Goal: Task Accomplishment & Management: Manage account settings

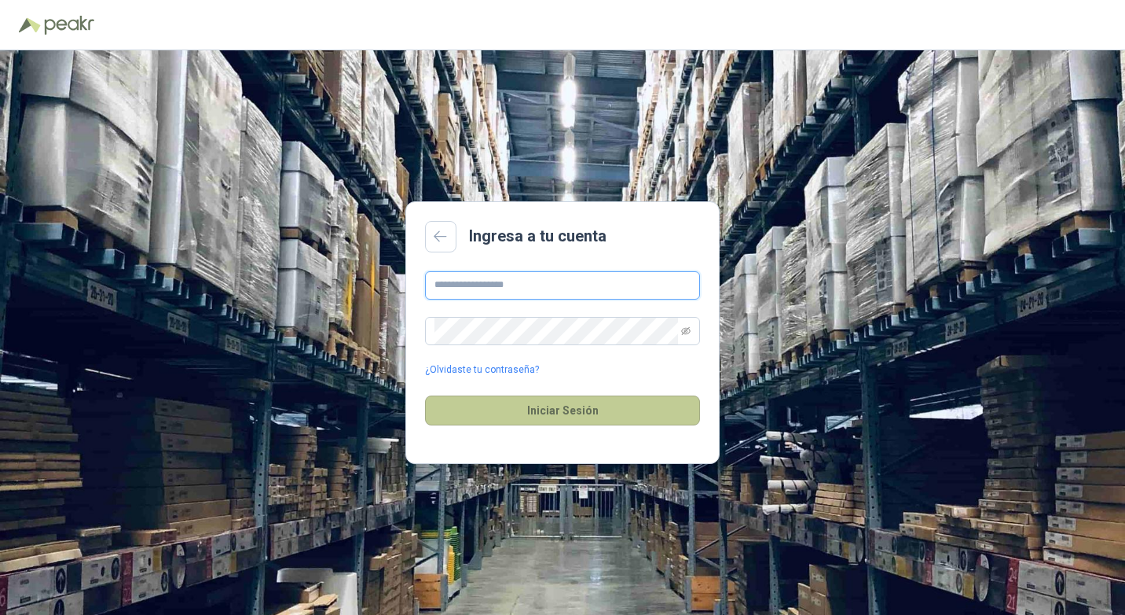
type input "**********"
click at [558, 412] on button "Iniciar Sesión" at bounding box center [562, 410] width 275 height 30
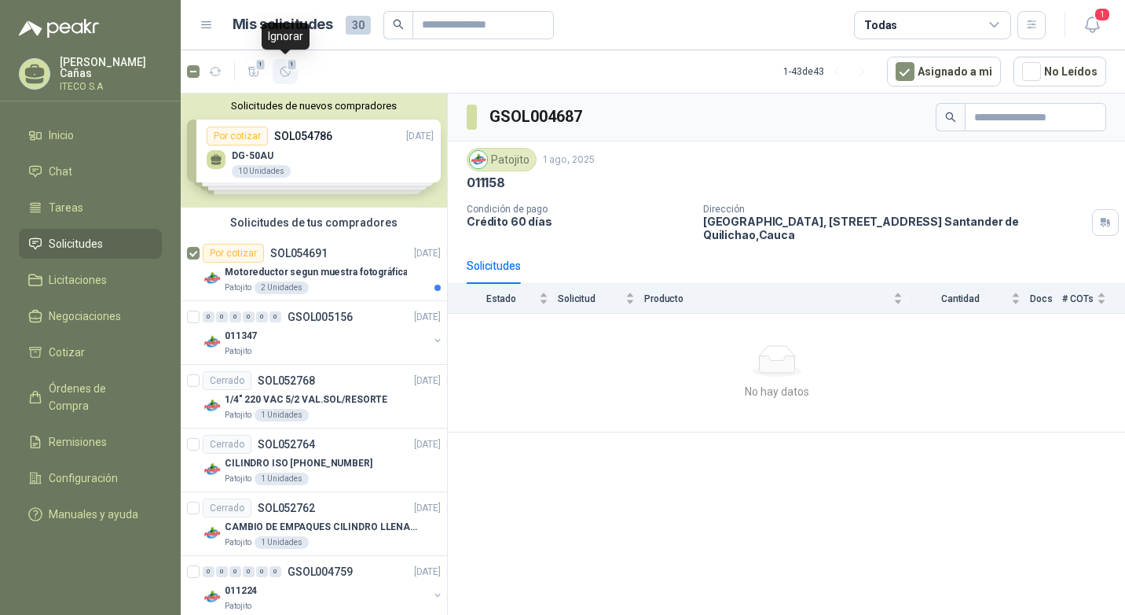
click at [288, 66] on span "1" at bounding box center [292, 64] width 11 height 13
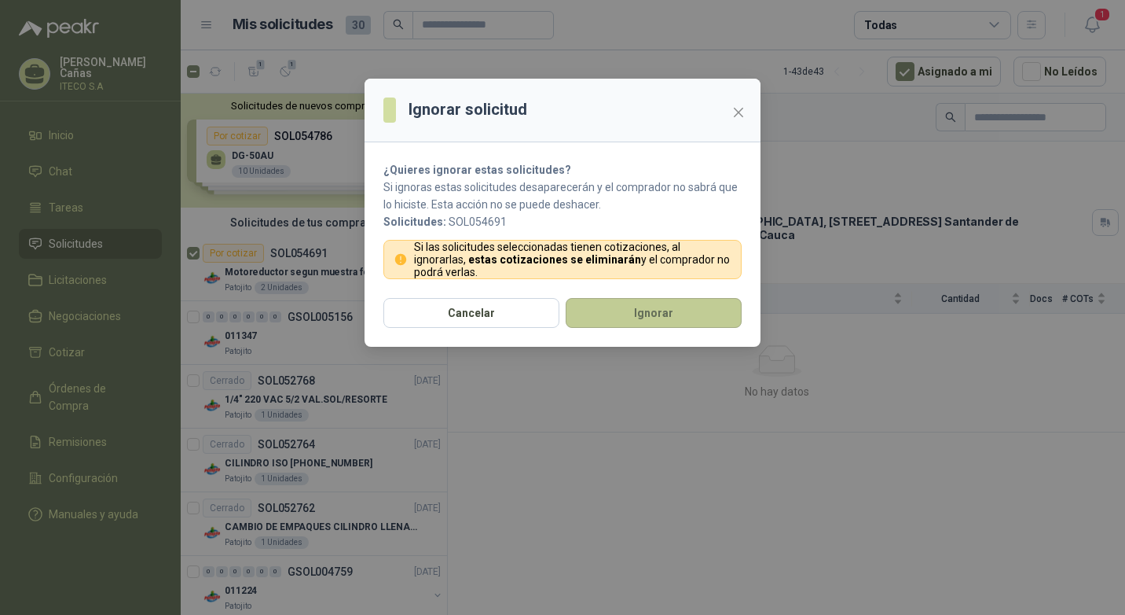
click at [660, 323] on button "Ignorar" at bounding box center [654, 313] width 176 height 30
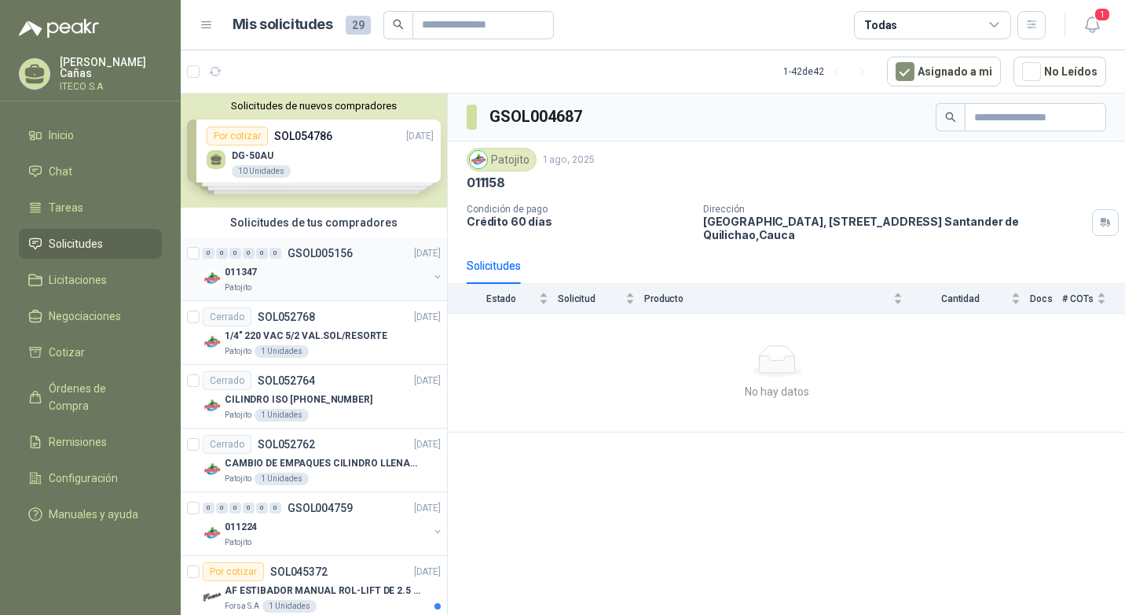
click at [200, 252] on div at bounding box center [195, 269] width 16 height 50
click at [201, 376] on article "Cerrado SOL052764 [DATE] CILINDRO ISO [PHONE_NUMBER] Patojito 1 Unidades" at bounding box center [314, 397] width 266 height 64
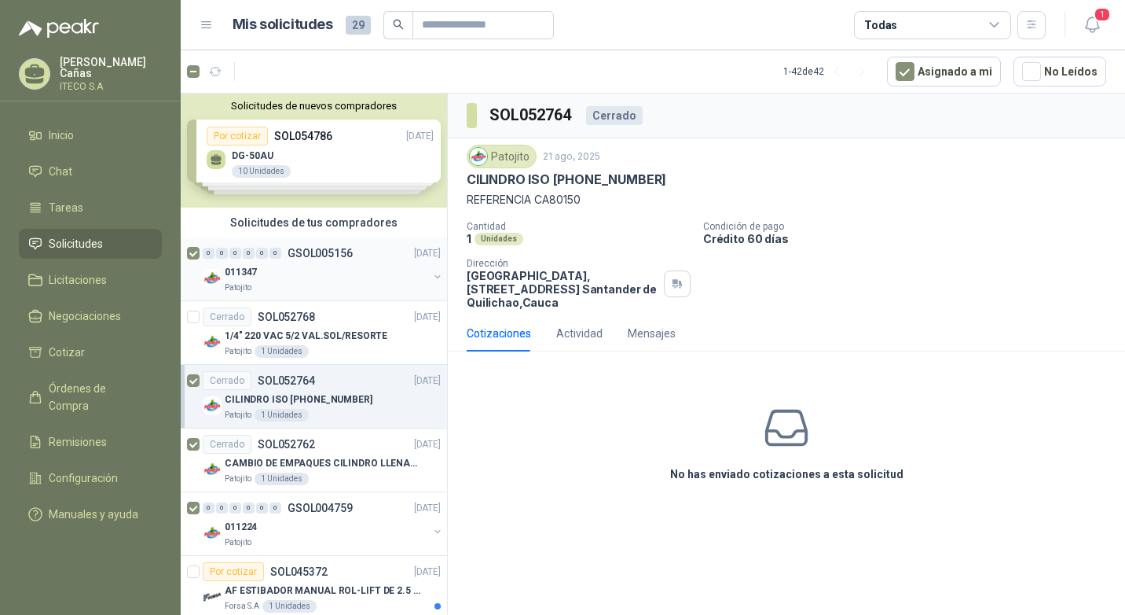
click at [200, 258] on div at bounding box center [195, 269] width 16 height 50
click at [288, 68] on span "29" at bounding box center [292, 64] width 15 height 13
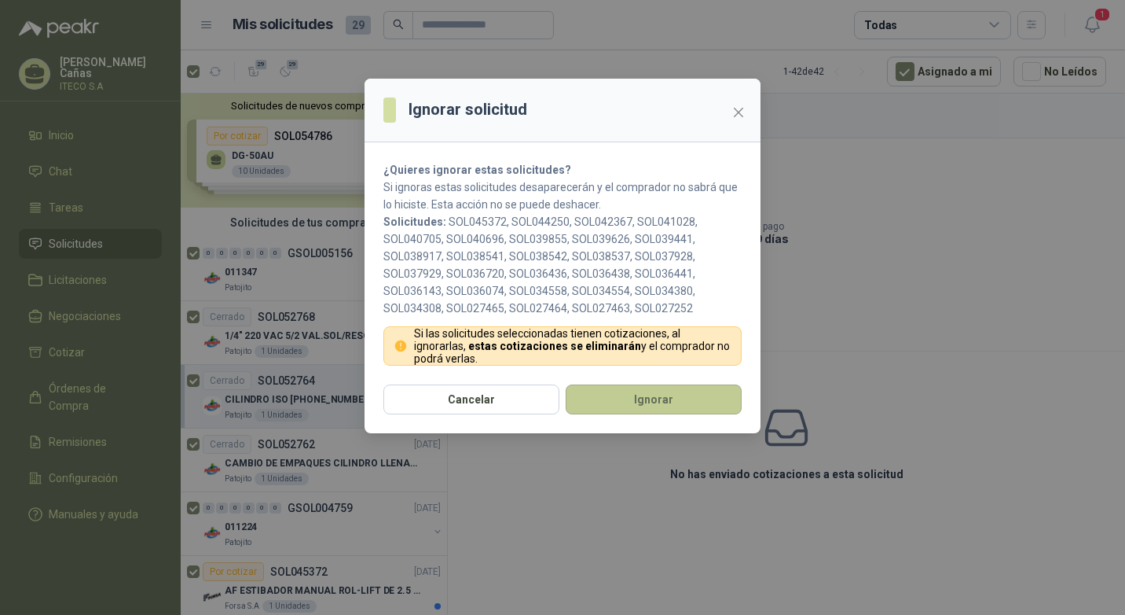
click at [621, 399] on button "Ignorar" at bounding box center [654, 399] width 176 height 30
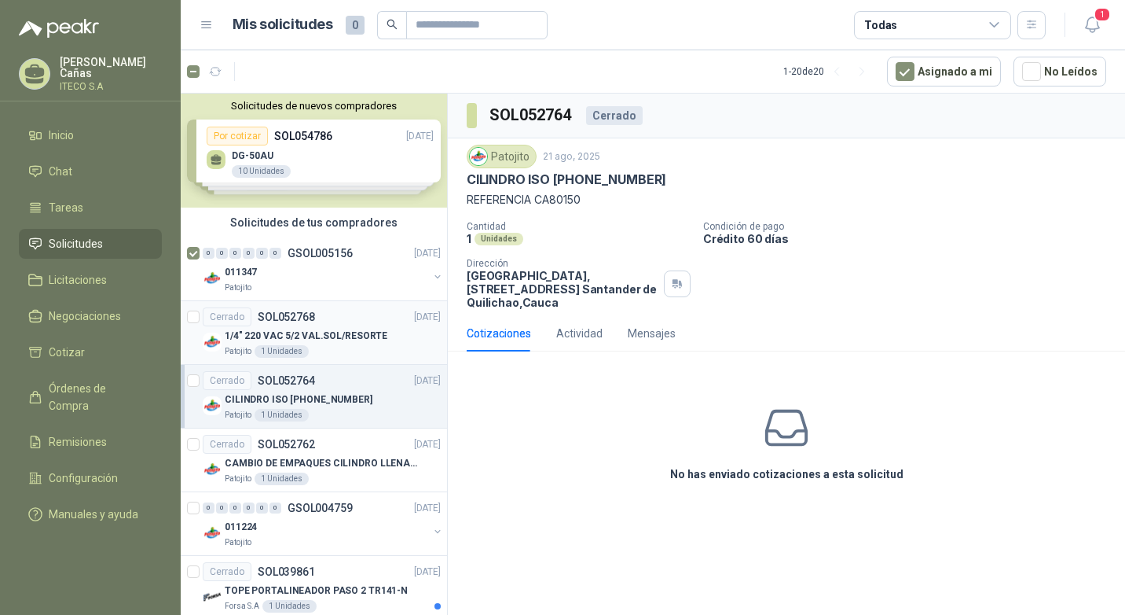
click at [193, 307] on div at bounding box center [193, 332] width 13 height 50
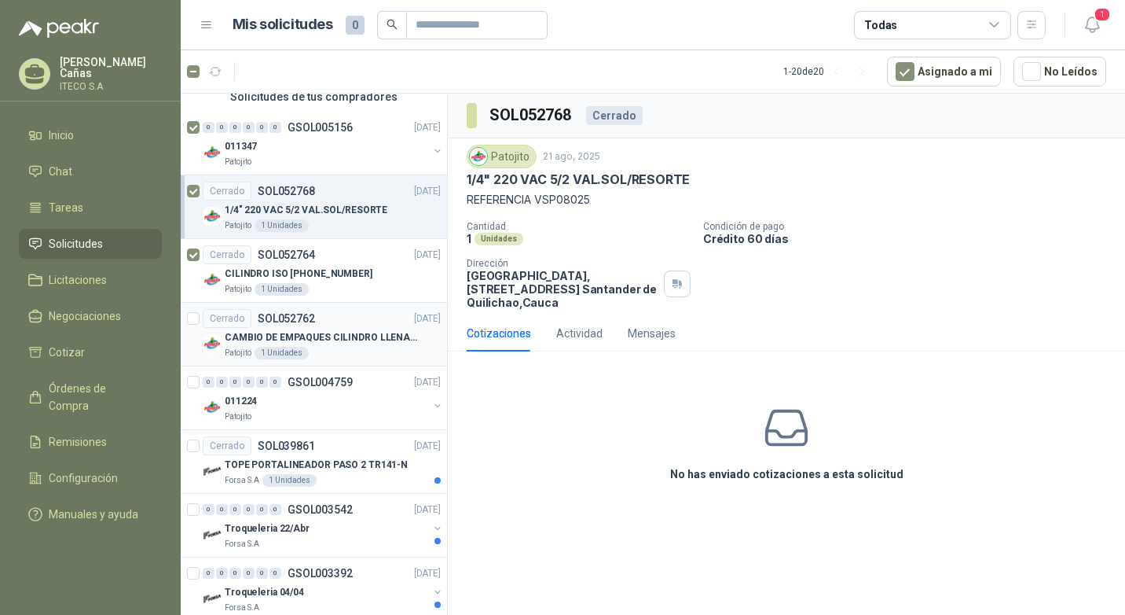
scroll to position [236, 0]
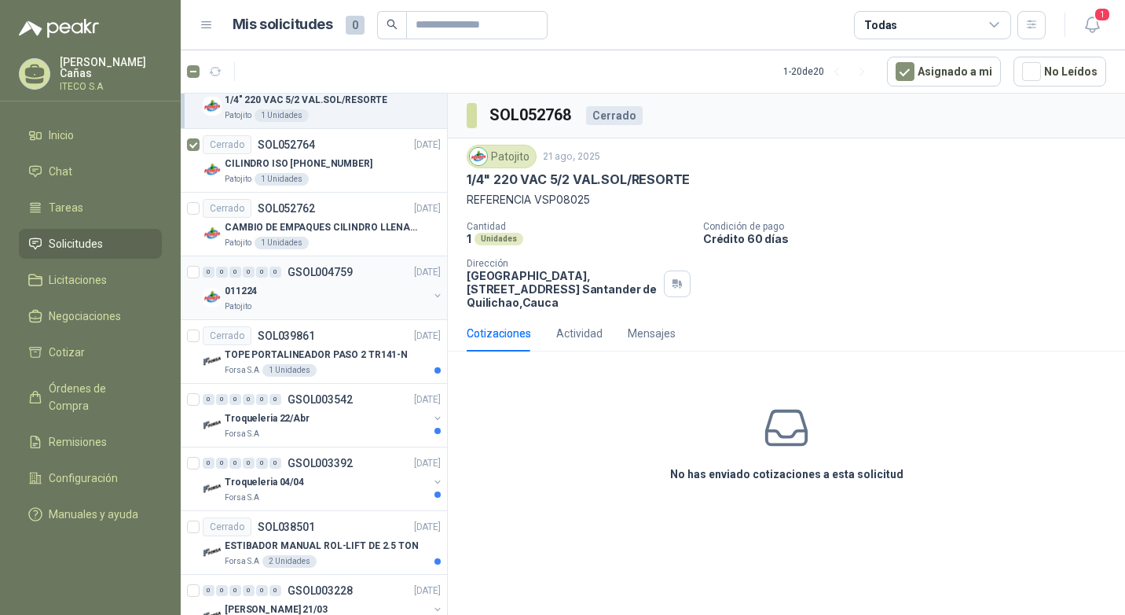
click at [196, 262] on div at bounding box center [195, 287] width 16 height 50
click at [194, 278] on div at bounding box center [195, 287] width 16 height 50
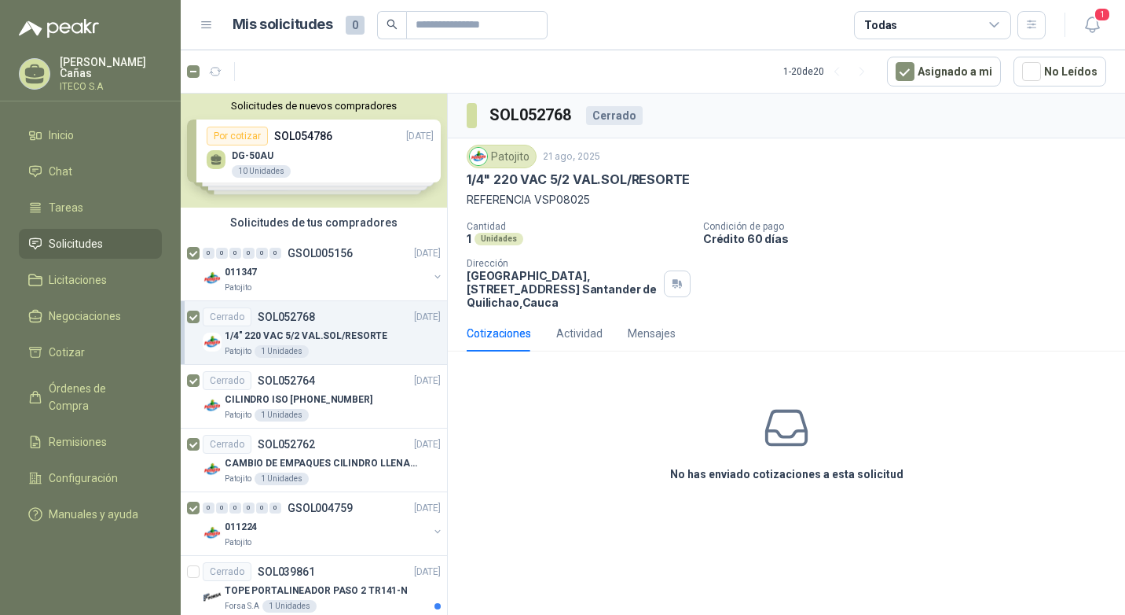
click at [87, 72] on p "[PERSON_NAME]" at bounding box center [111, 68] width 102 height 22
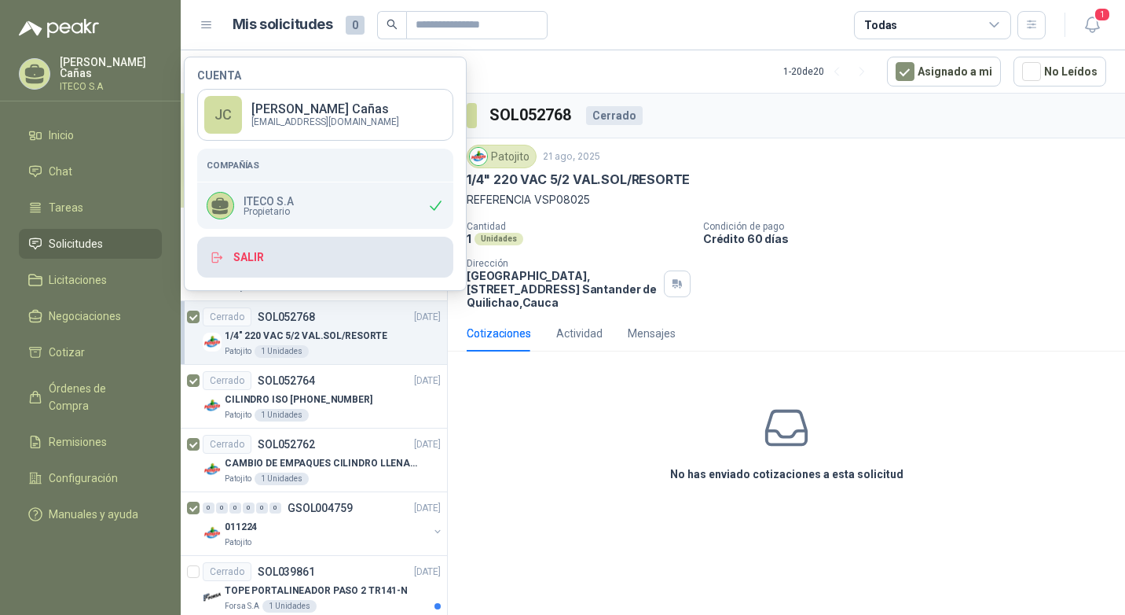
click at [257, 253] on button "Salir" at bounding box center [325, 257] width 256 height 41
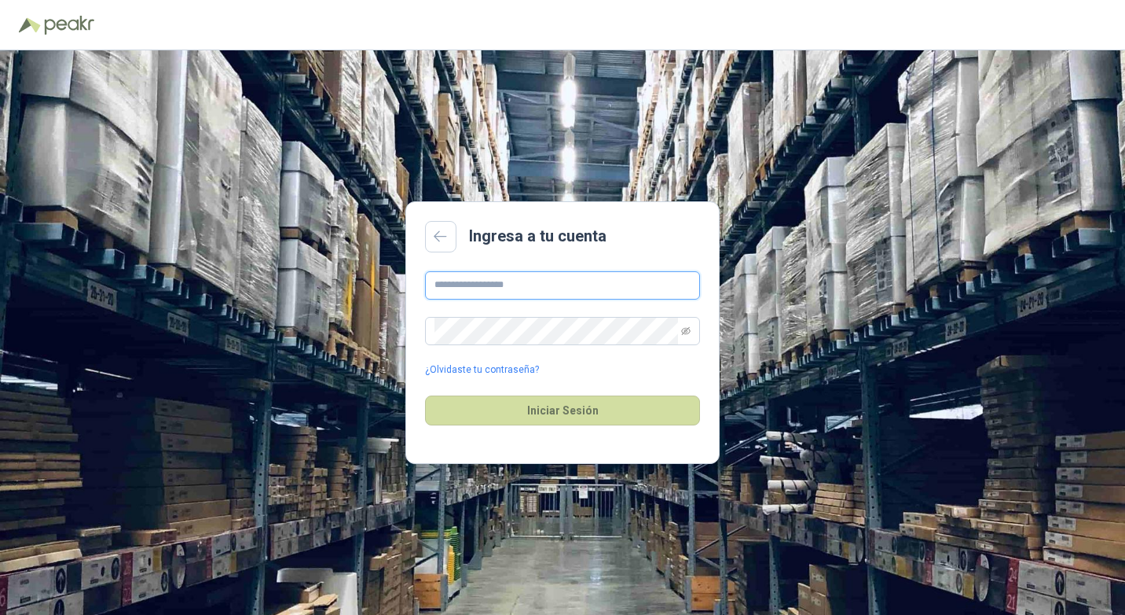
type input "**********"
